Goal: Task Accomplishment & Management: Use online tool/utility

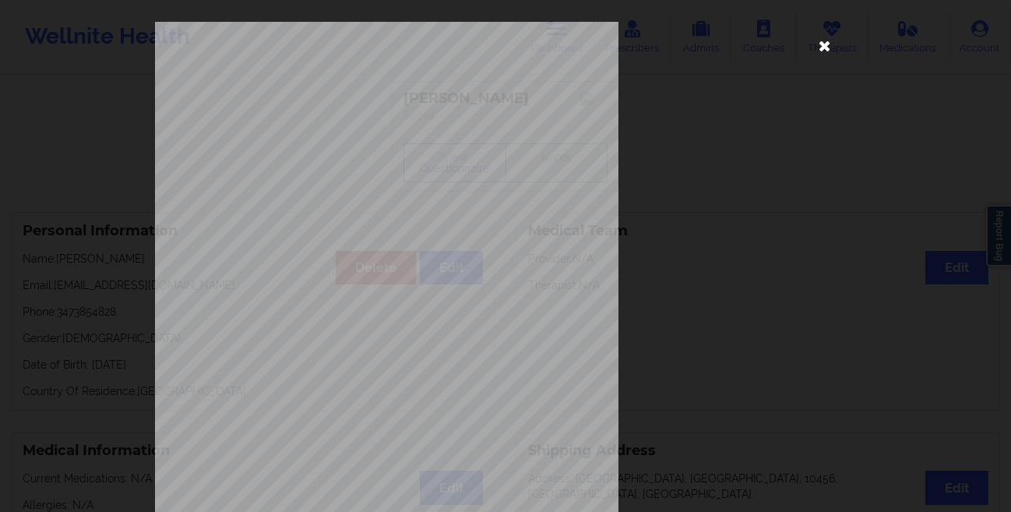
click at [819, 47] on icon at bounding box center [824, 45] width 25 height 25
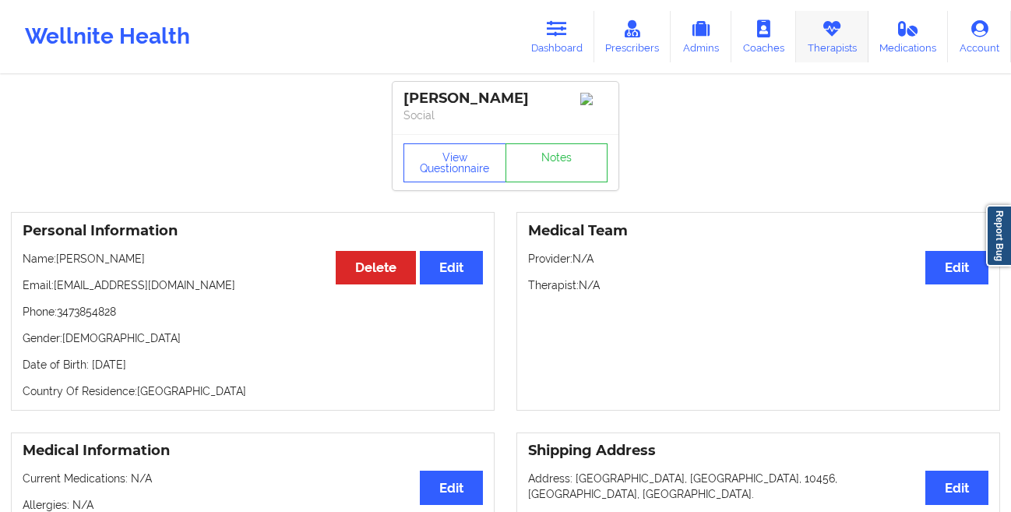
click at [830, 44] on link "Therapists" at bounding box center [832, 36] width 72 height 51
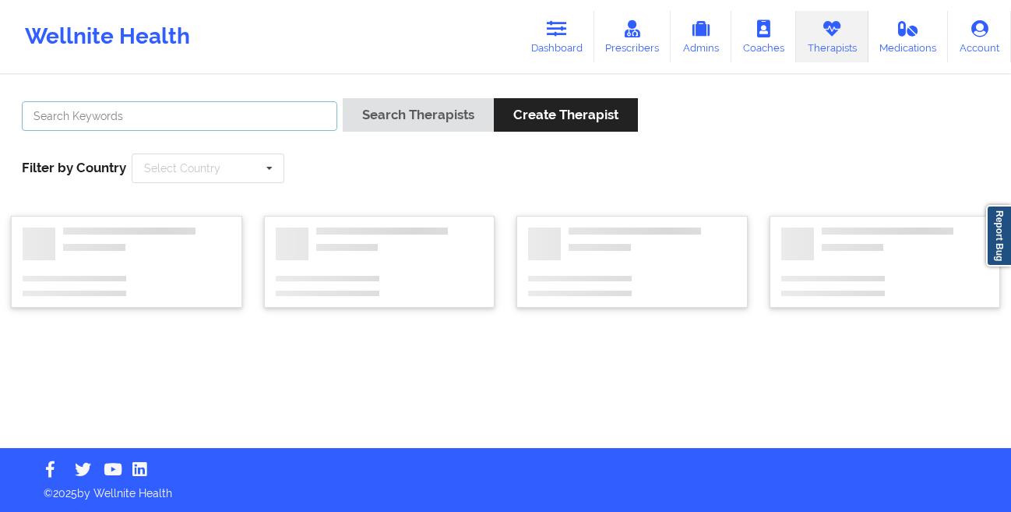
click at [257, 118] on input "text" at bounding box center [179, 116] width 315 height 30
paste input "[PERSON_NAME]"
type input "[PERSON_NAME]"
click at [343, 98] on button "Search Therapists" at bounding box center [418, 114] width 151 height 33
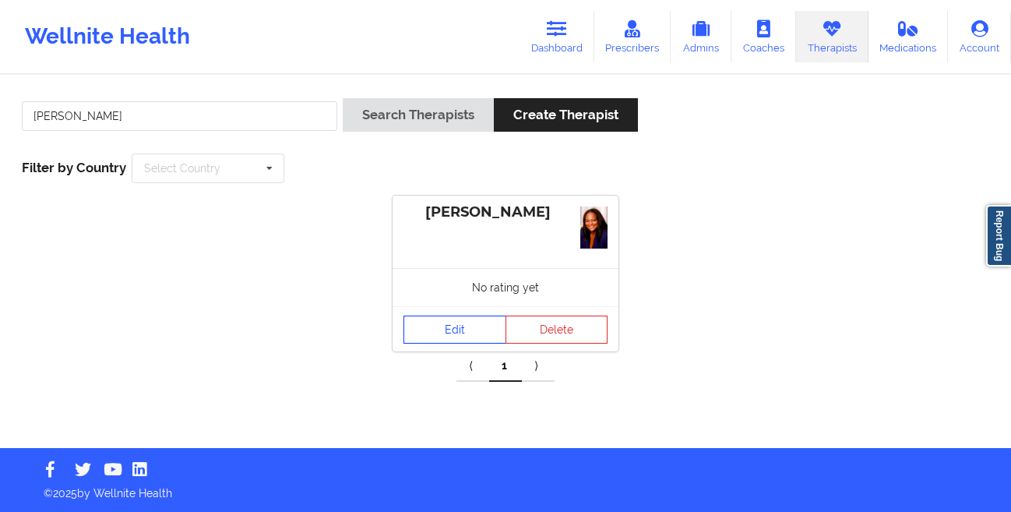
click at [436, 325] on link "Edit" at bounding box center [454, 329] width 103 height 28
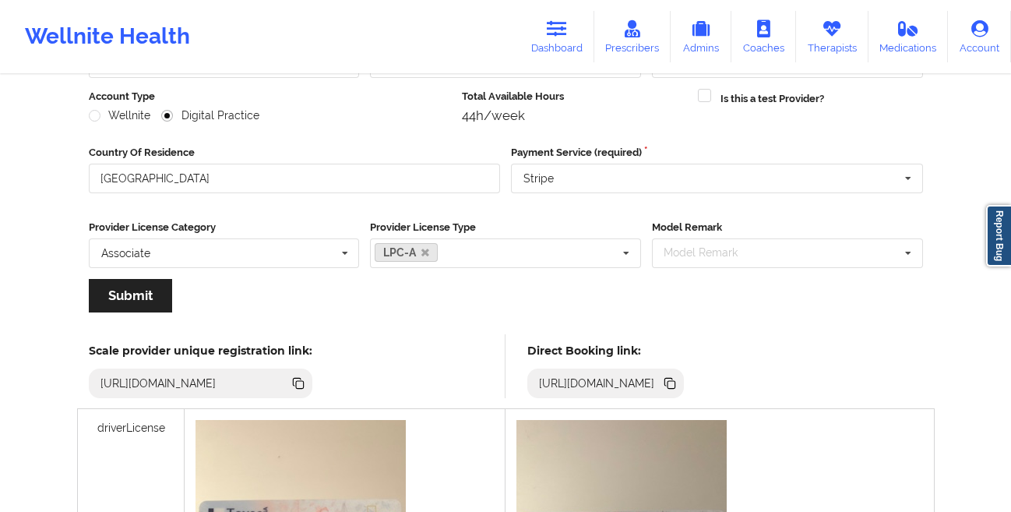
scroll to position [237, 0]
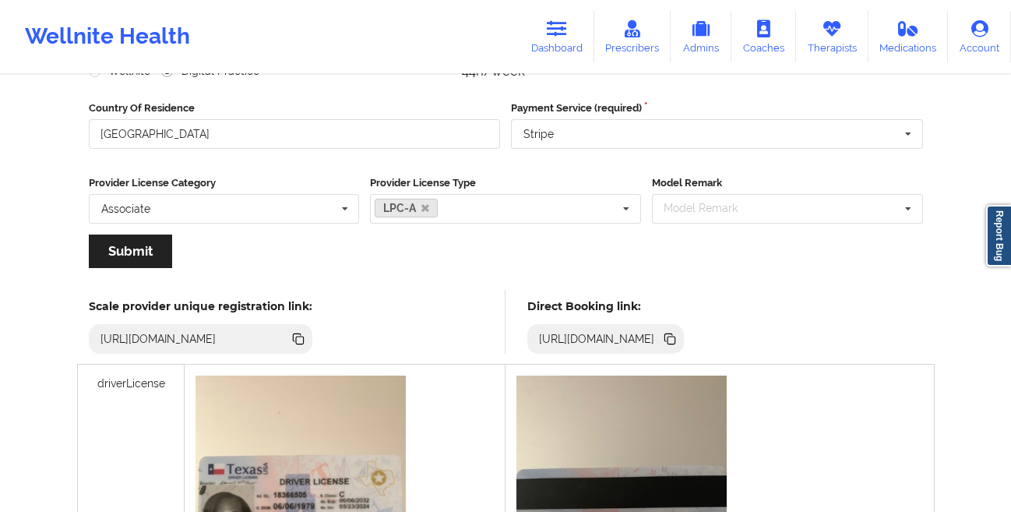
click at [675, 339] on icon at bounding box center [671, 340] width 8 height 8
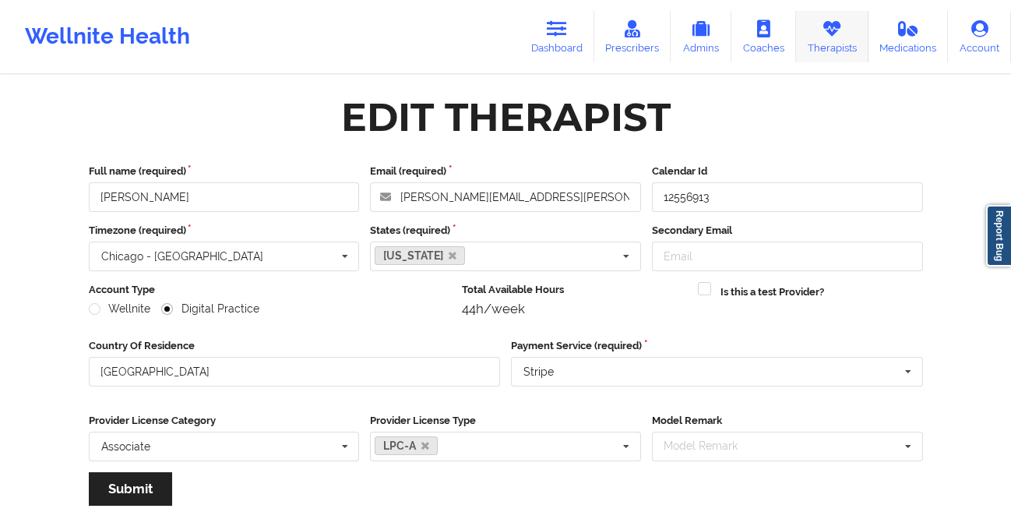
click at [836, 44] on link "Therapists" at bounding box center [832, 36] width 72 height 51
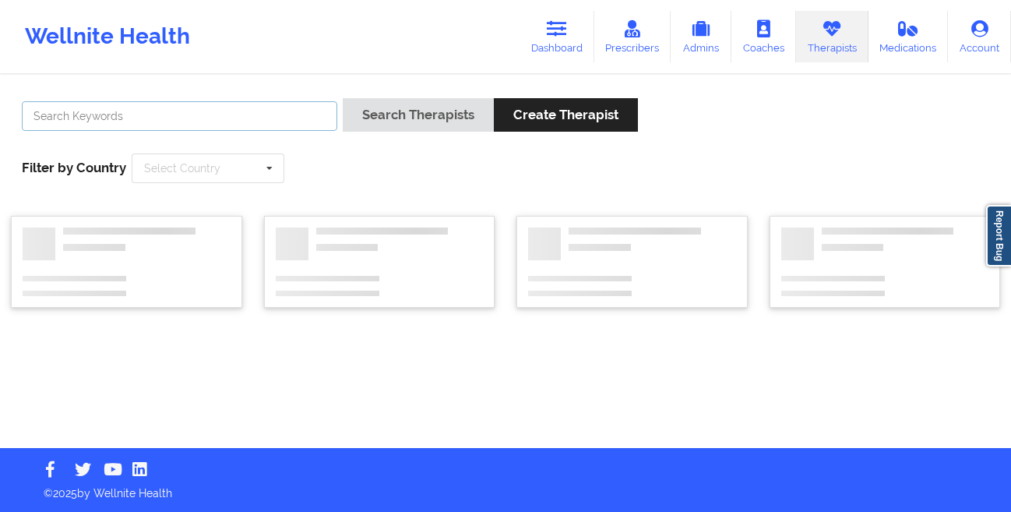
click at [244, 114] on input "text" at bounding box center [179, 116] width 315 height 30
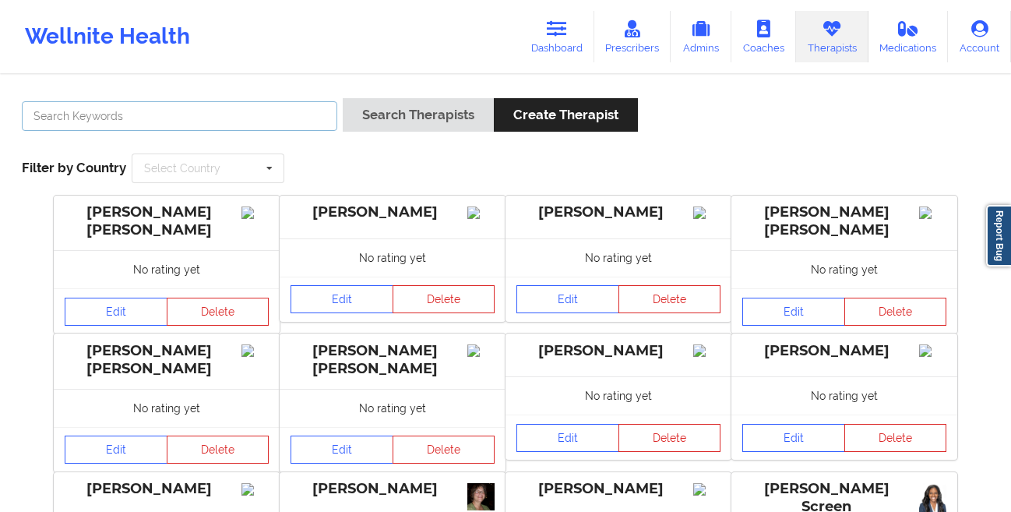
paste input "[PERSON_NAME]"
type input "[PERSON_NAME]"
click at [343, 98] on button "Search Therapists" at bounding box center [418, 114] width 151 height 33
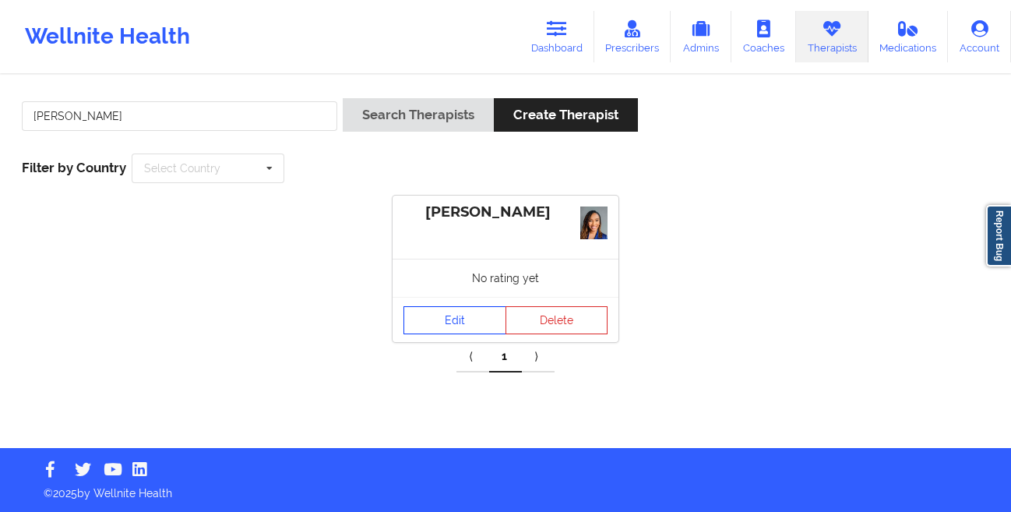
click at [448, 320] on link "Edit" at bounding box center [454, 320] width 103 height 28
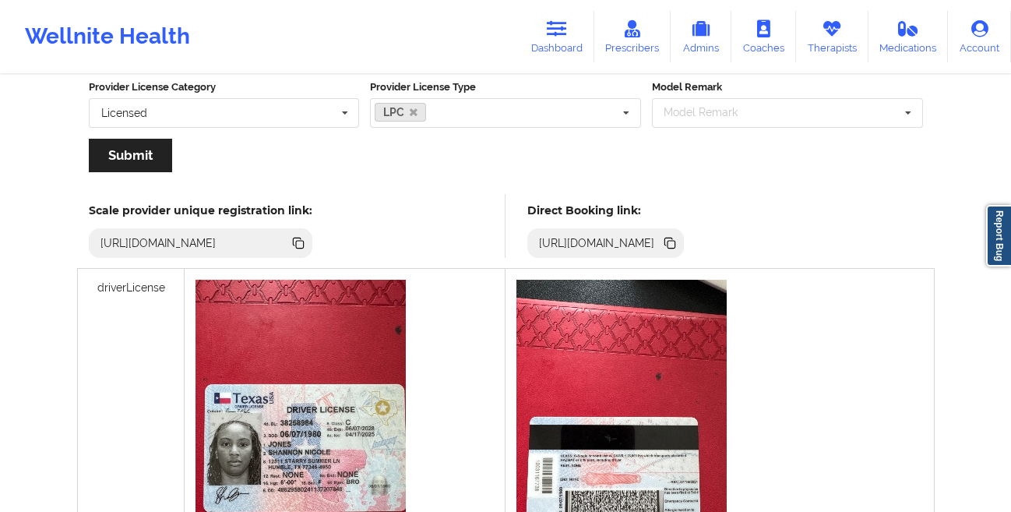
scroll to position [328, 0]
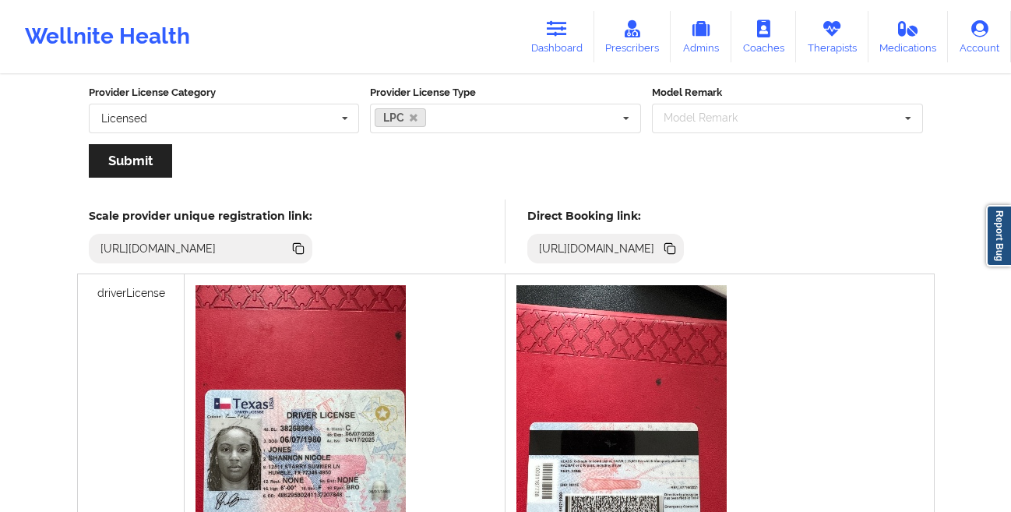
click at [675, 249] on icon at bounding box center [671, 250] width 8 height 8
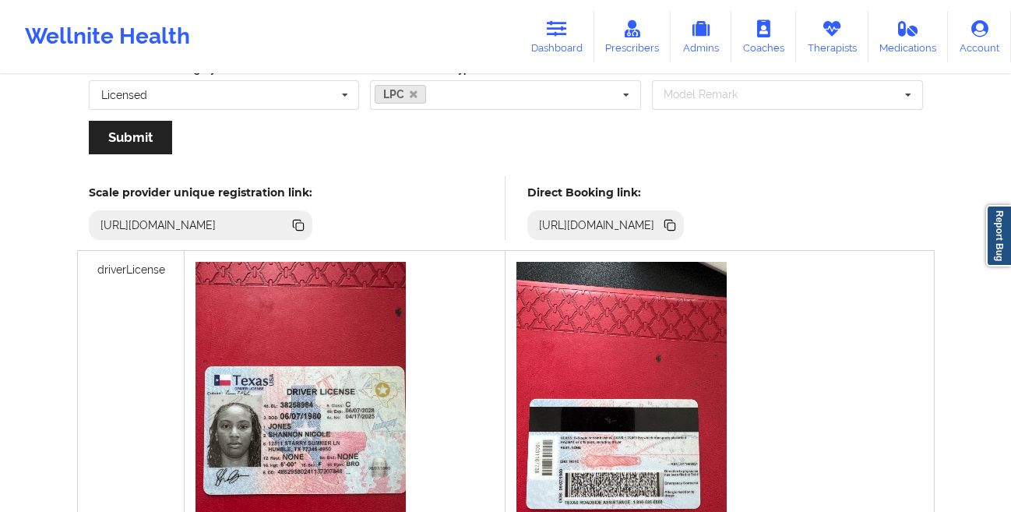
scroll to position [329, 0]
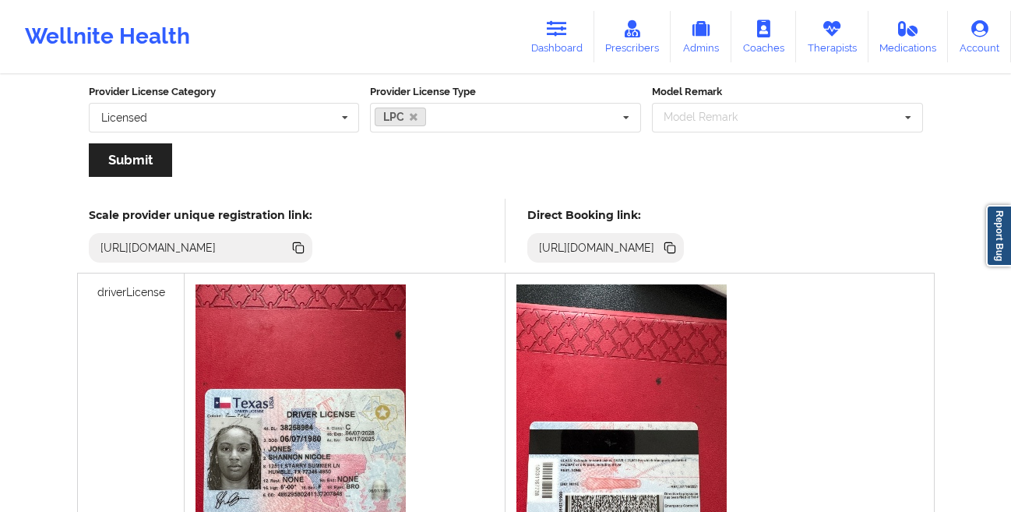
click at [675, 248] on icon at bounding box center [671, 249] width 8 height 8
